Goal: Find specific page/section: Find specific page/section

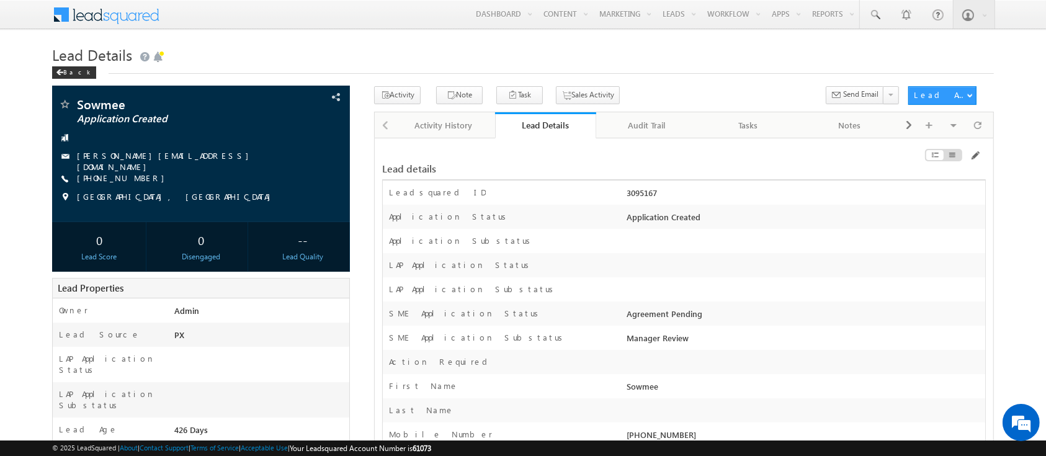
click at [642, 194] on div "3095167" at bounding box center [804, 195] width 361 height 17
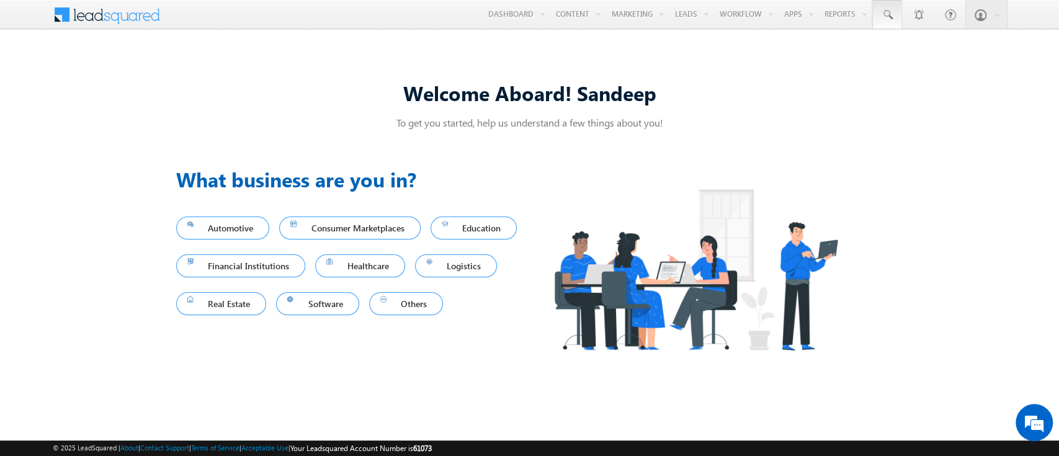
click at [882, 24] on link at bounding box center [887, 14] width 30 height 29
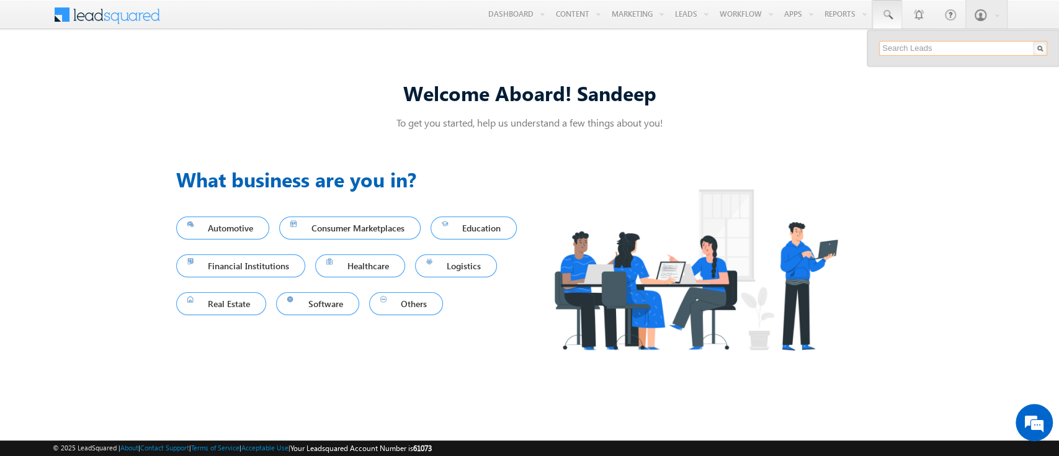
click at [922, 50] on input "text" at bounding box center [963, 48] width 168 height 15
type input "SME0000309"
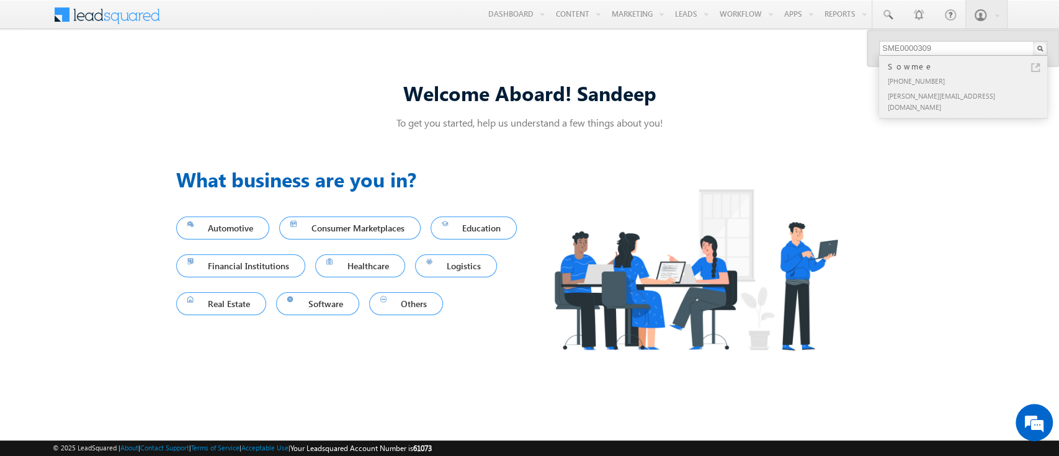
click at [965, 80] on div "[PHONE_NUMBER]" at bounding box center [968, 80] width 166 height 15
